Goal: Navigation & Orientation: Find specific page/section

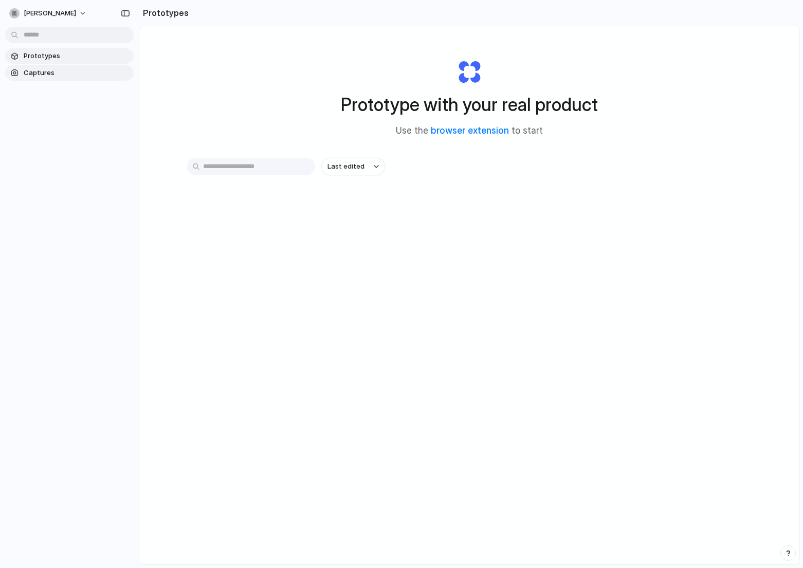
click at [45, 74] on span "Captures" at bounding box center [77, 73] width 106 height 10
